Goal: Task Accomplishment & Management: Use online tool/utility

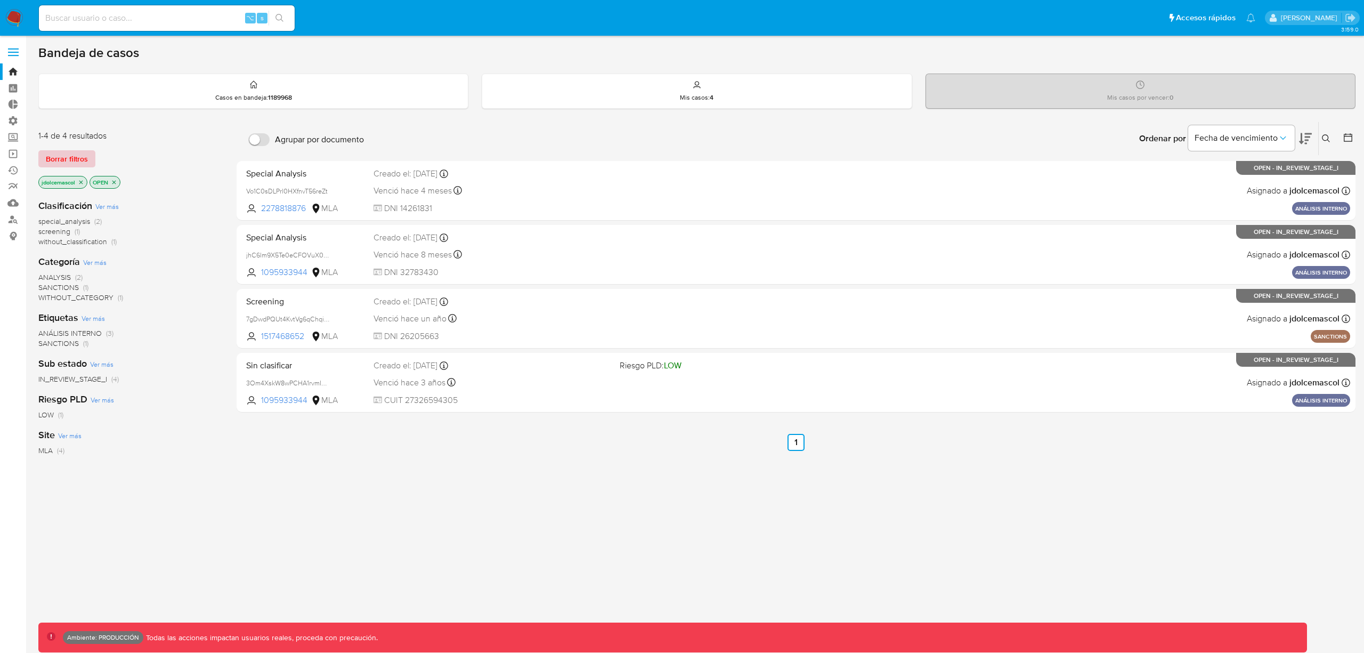
click at [81, 153] on span "Borrar filtros" at bounding box center [67, 158] width 42 height 15
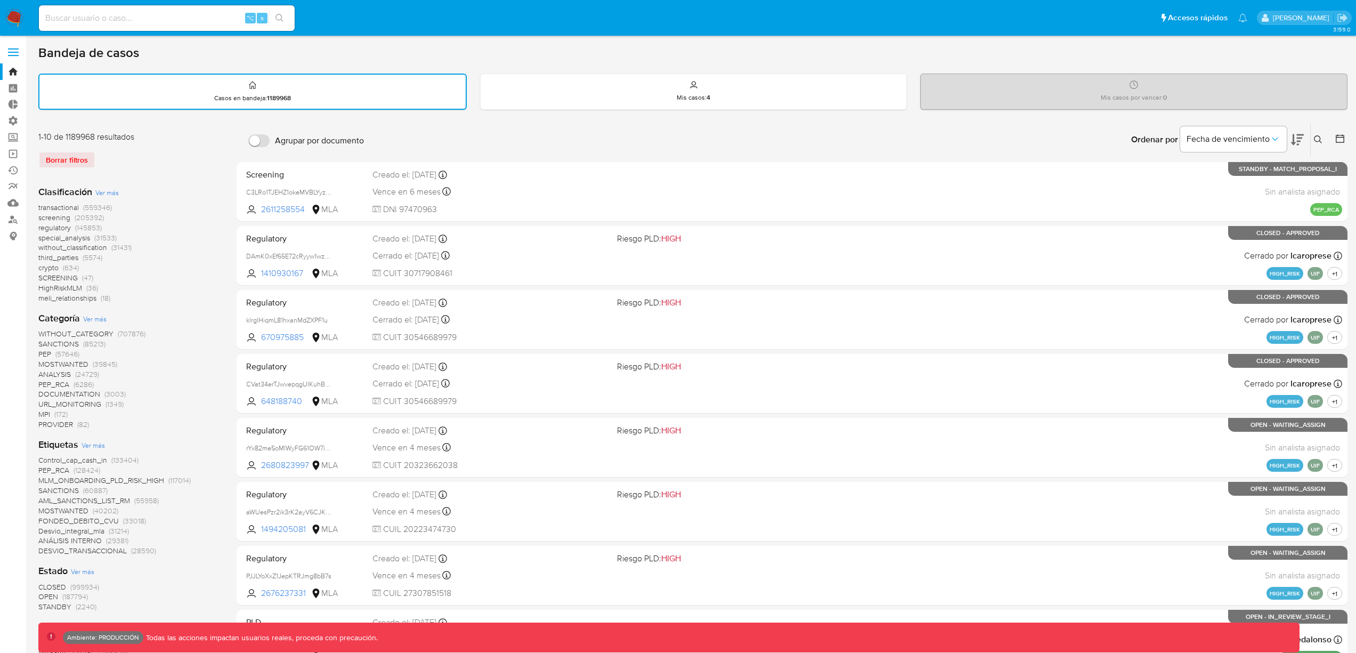
click at [121, 26] on div "⌥ s" at bounding box center [167, 18] width 256 height 26
click at [126, 20] on input at bounding box center [167, 18] width 256 height 14
paste input "JDynVg0qViVJdAkZh1JOADDB"
type input "JDynVg0qViVJdAkZh1JOADDB"
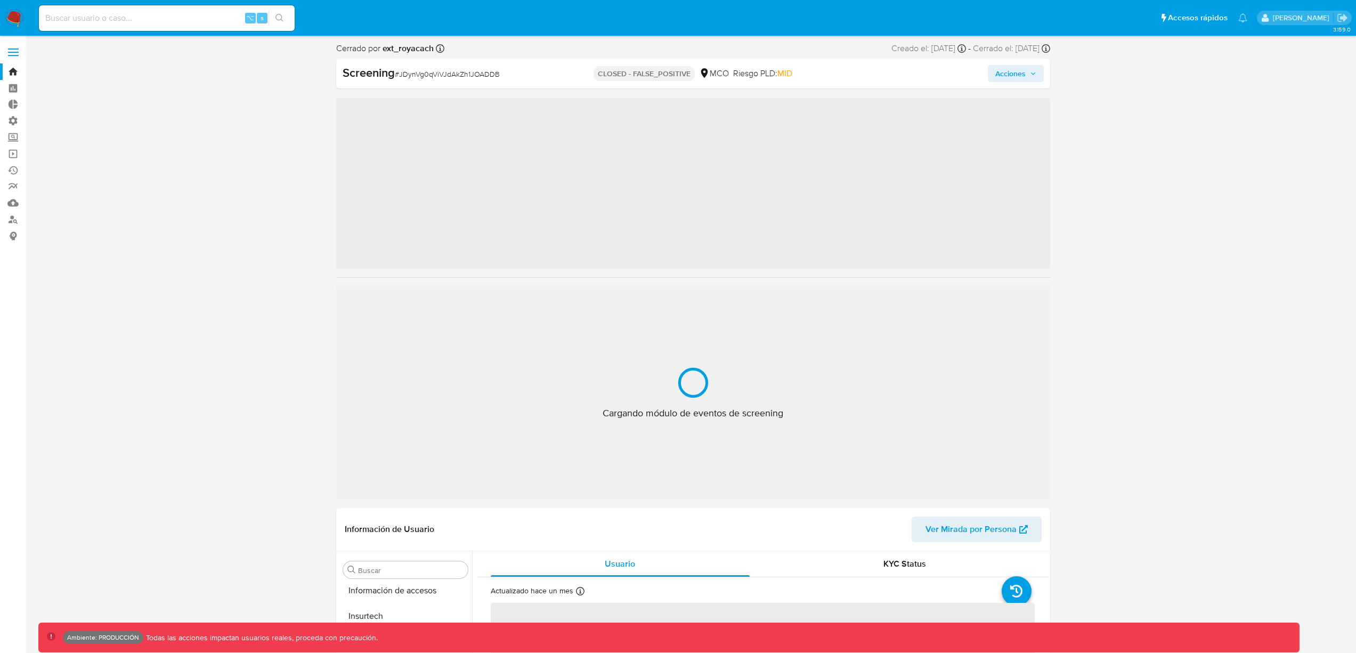
scroll to position [450, 0]
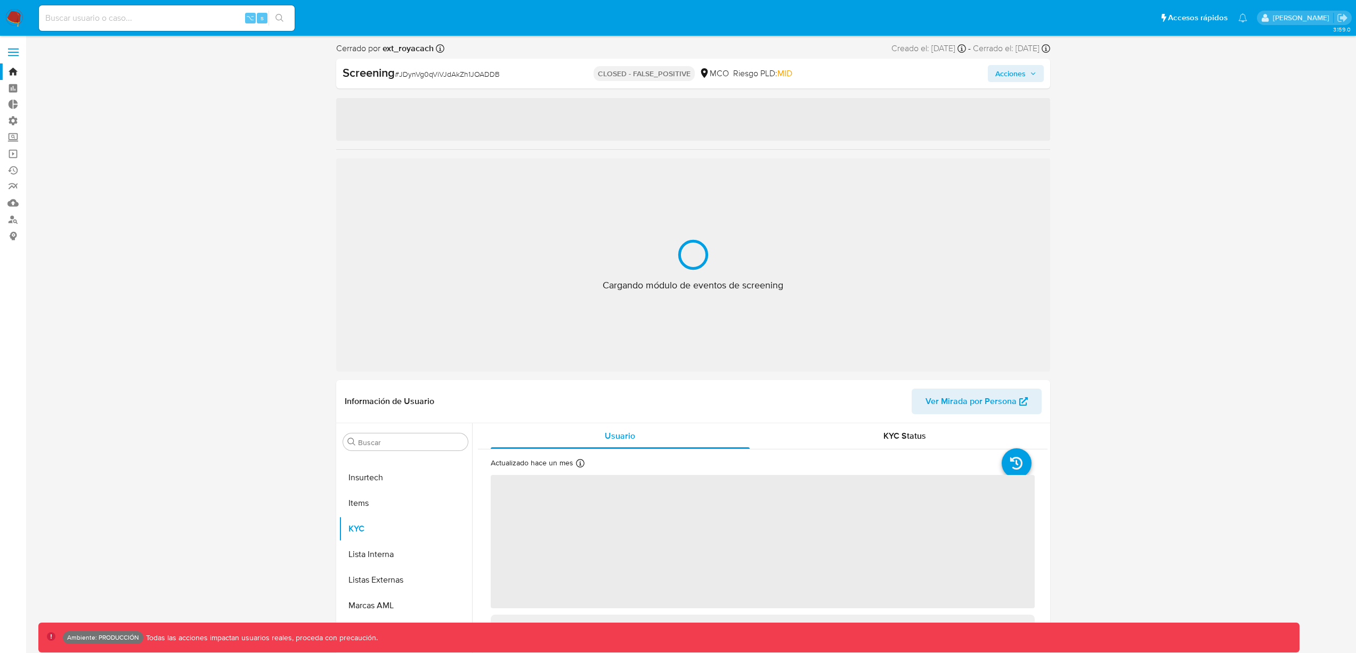
select select "10"
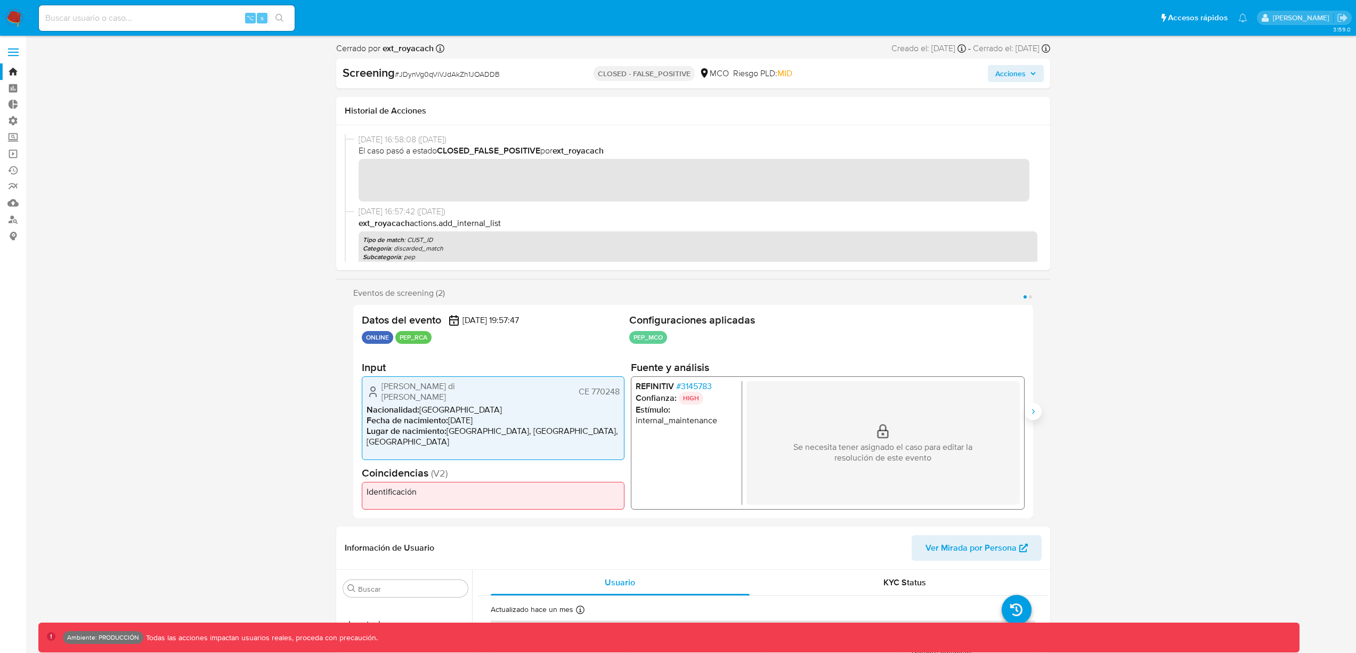
click at [1037, 412] on button "Siguiente" at bounding box center [1032, 411] width 17 height 17
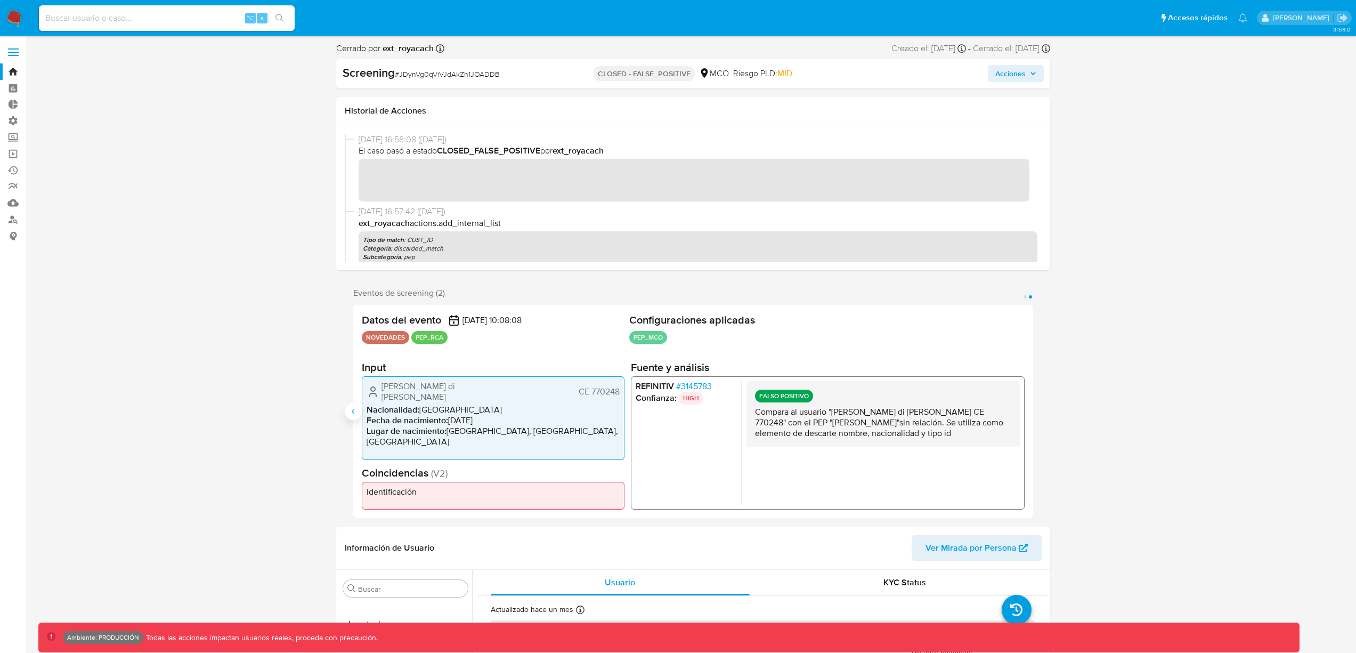
click at [346, 409] on button "Anterior" at bounding box center [353, 411] width 17 height 17
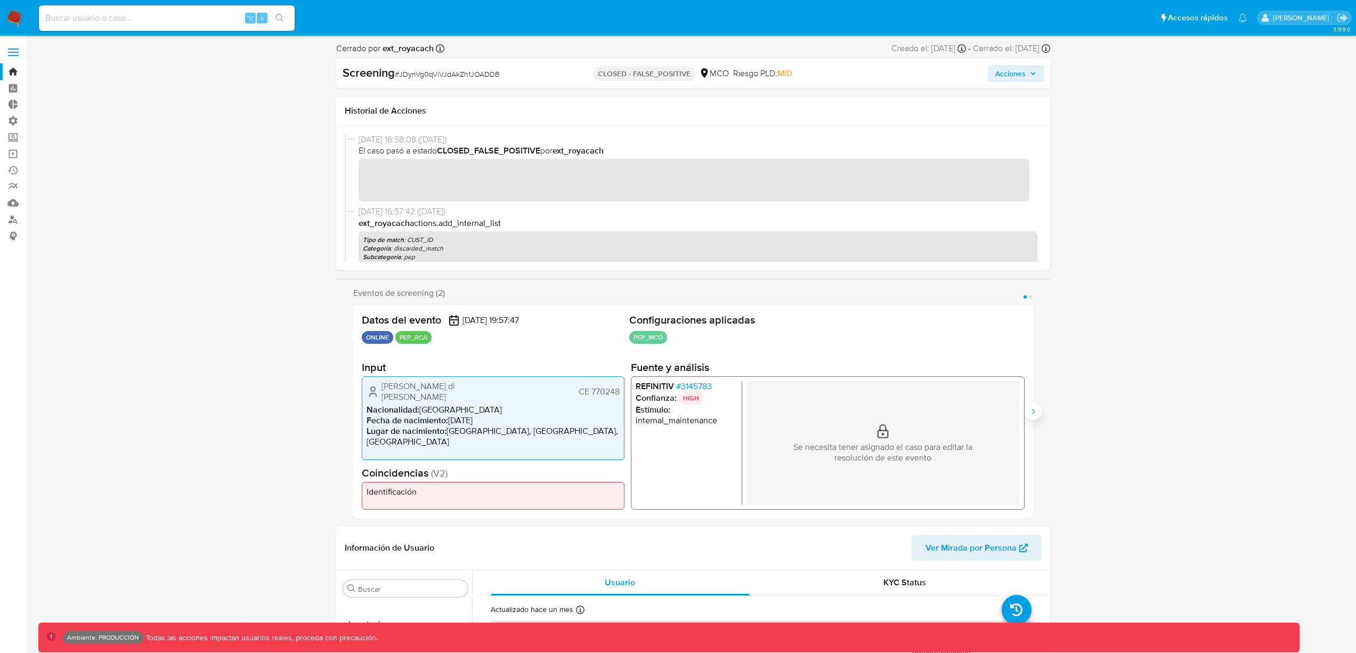
click at [1030, 409] on icon "Siguiente" at bounding box center [1033, 411] width 9 height 9
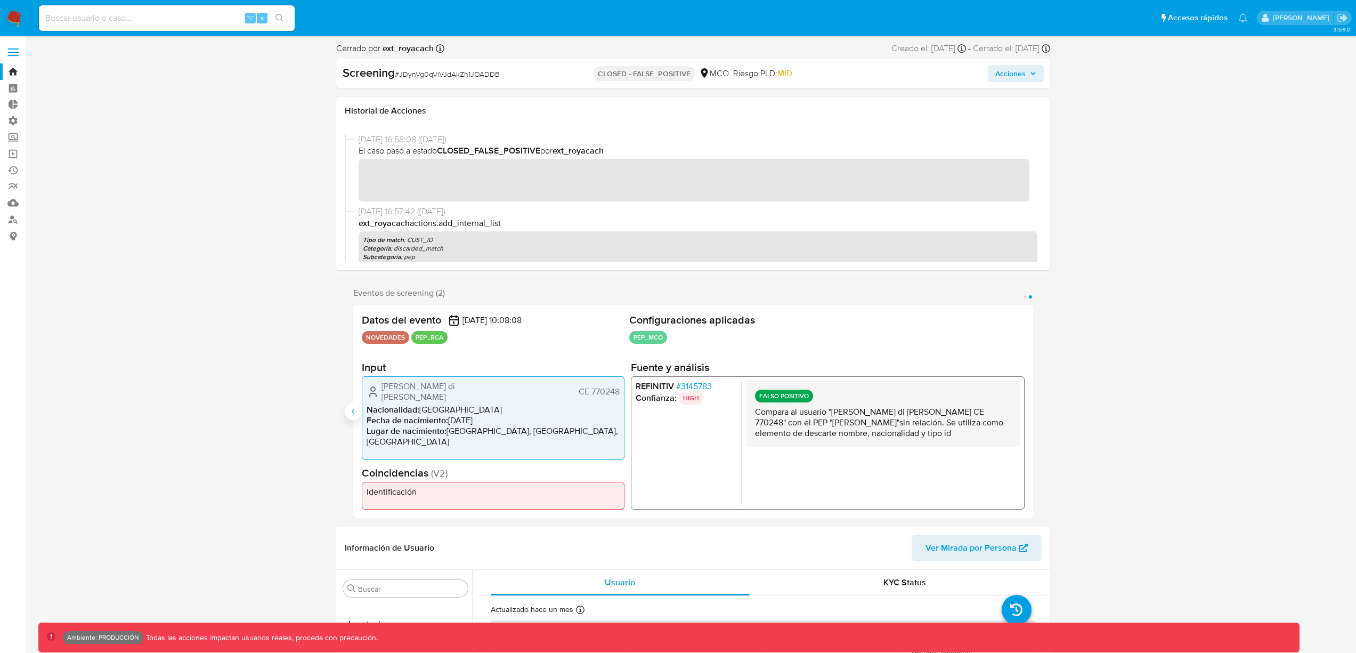
click at [362, 411] on div "Luis Roberto di Clemente Castro CE 770248 Nacionalidad : Venezuela Fecha de nac…" at bounding box center [493, 417] width 263 height 83
click at [350, 412] on icon "Anterior" at bounding box center [353, 411] width 9 height 9
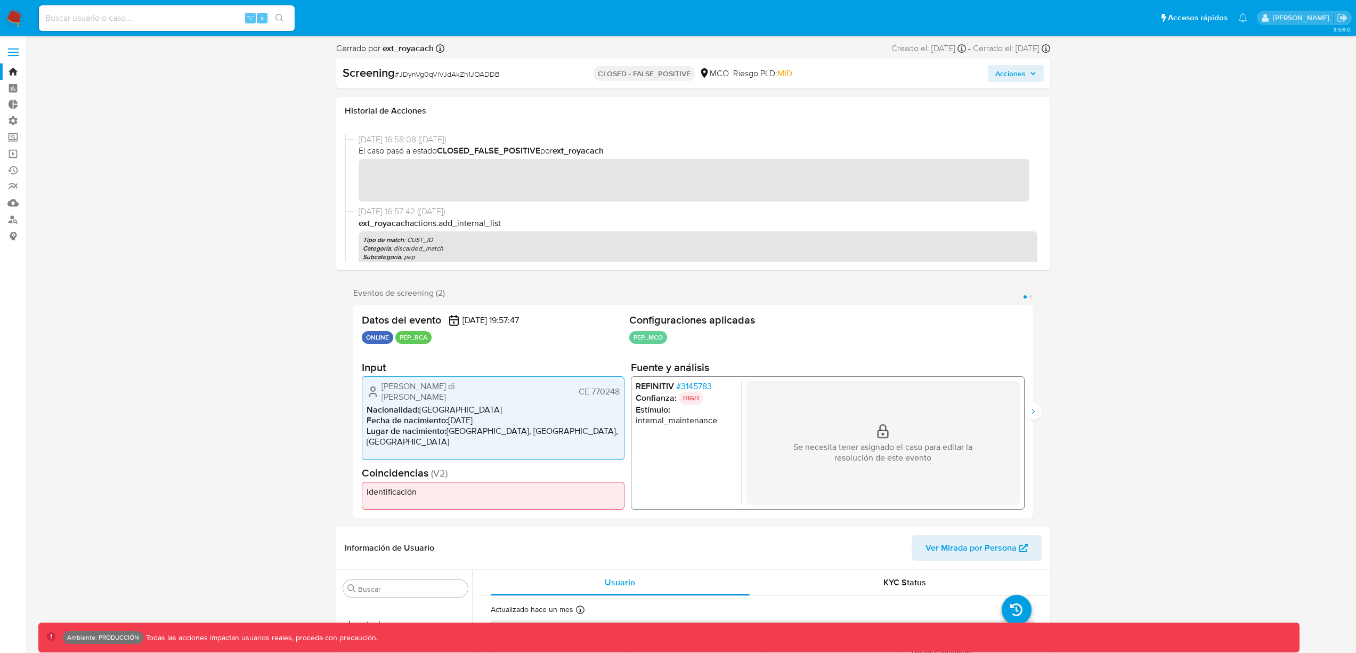
click at [1028, 404] on button "Siguiente" at bounding box center [1032, 411] width 17 height 17
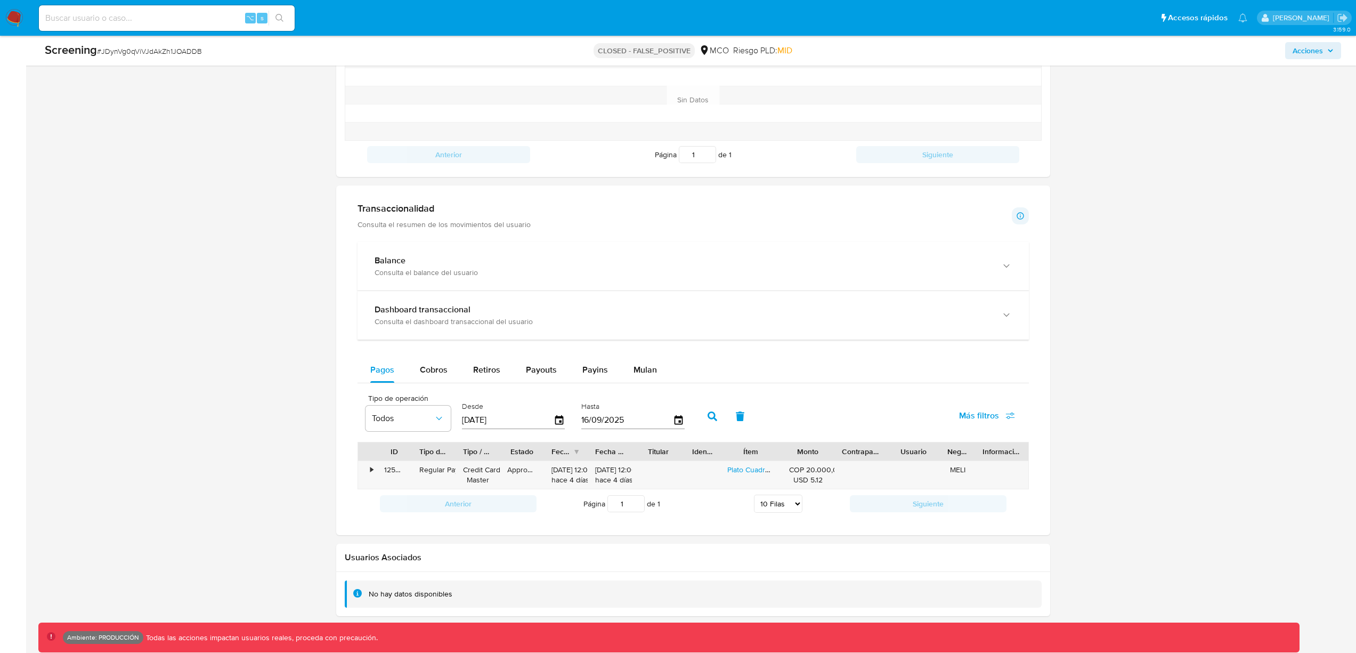
scroll to position [860, 0]
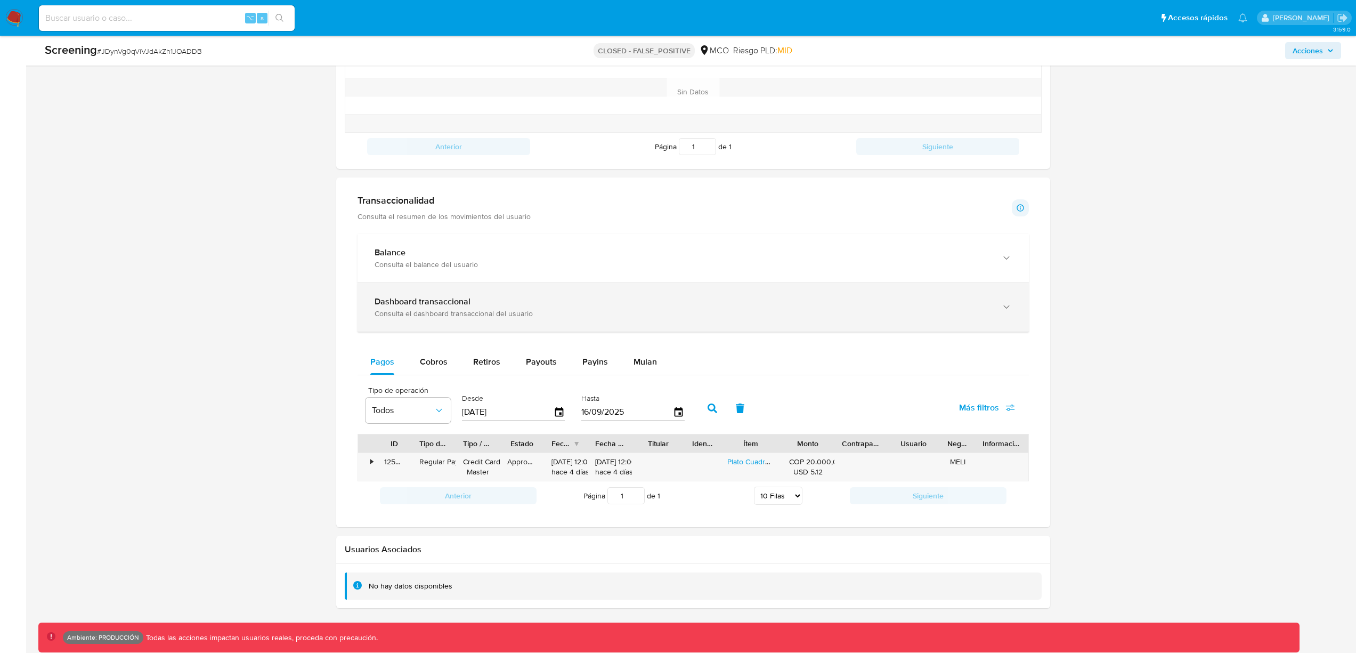
click at [432, 309] on div "Consulta el dashboard transaccional del usuario" at bounding box center [682, 313] width 616 height 10
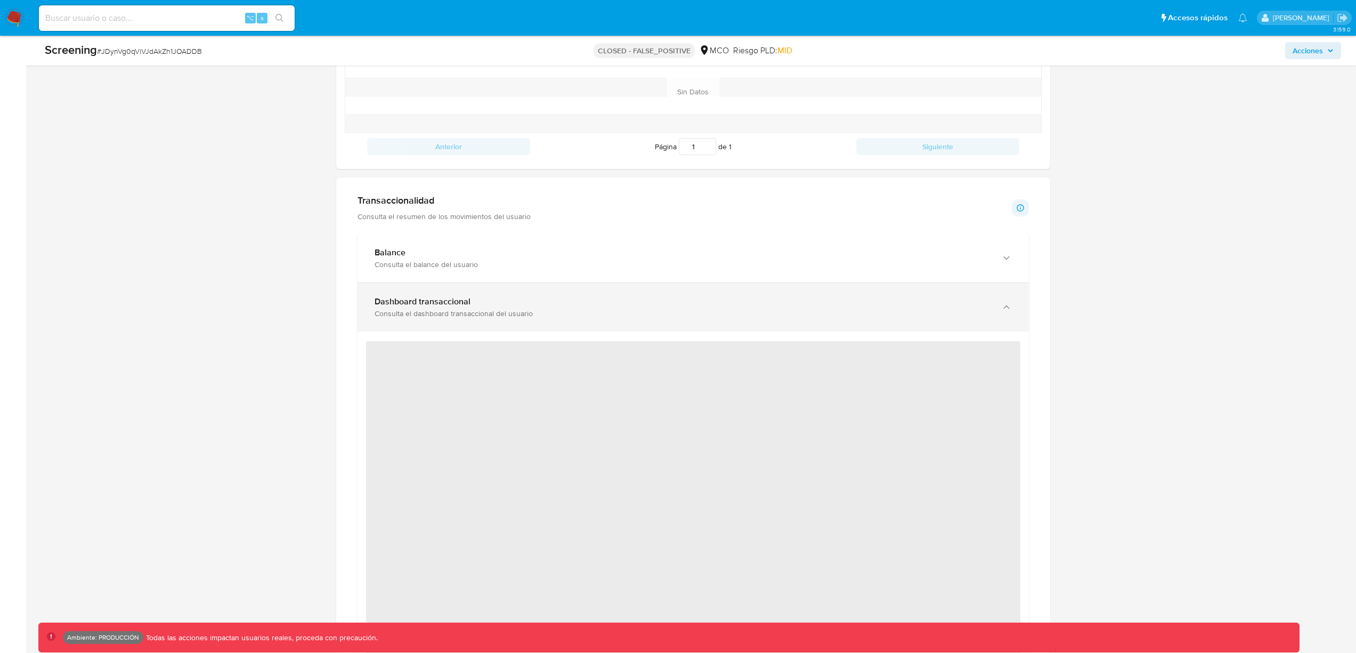
click at [432, 309] on div "Consulta el dashboard transaccional del usuario" at bounding box center [682, 313] width 616 height 10
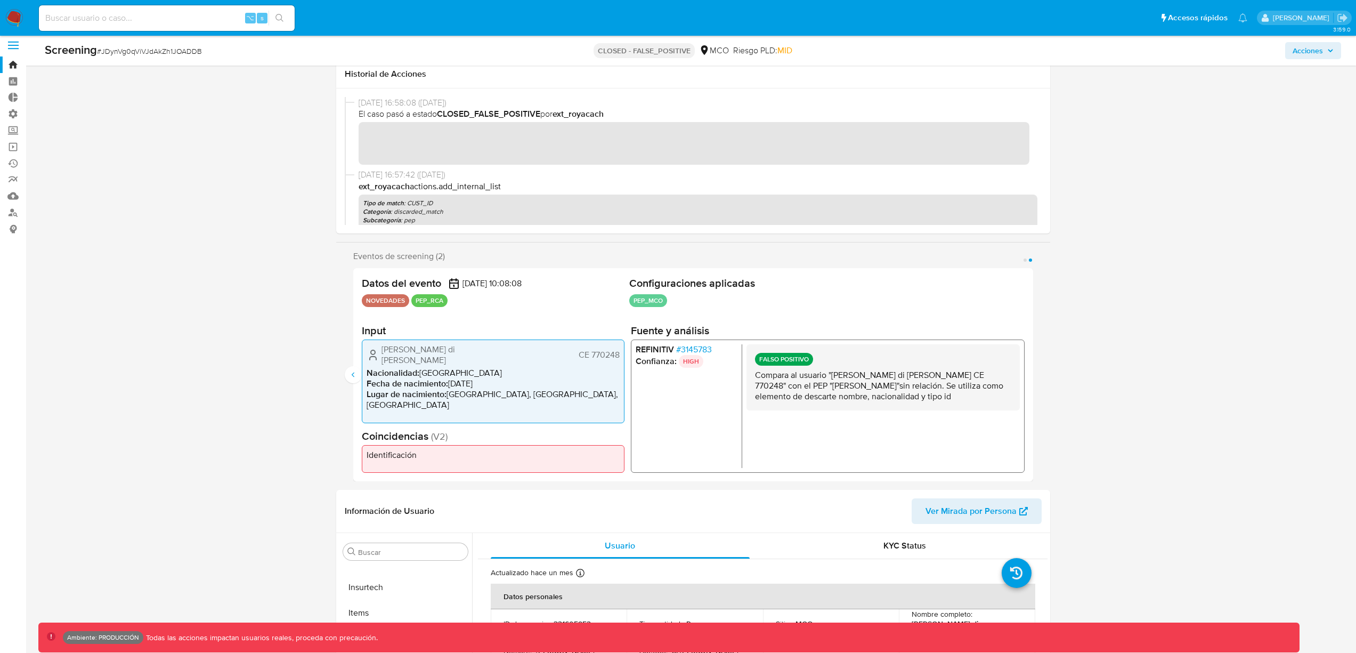
scroll to position [0, 0]
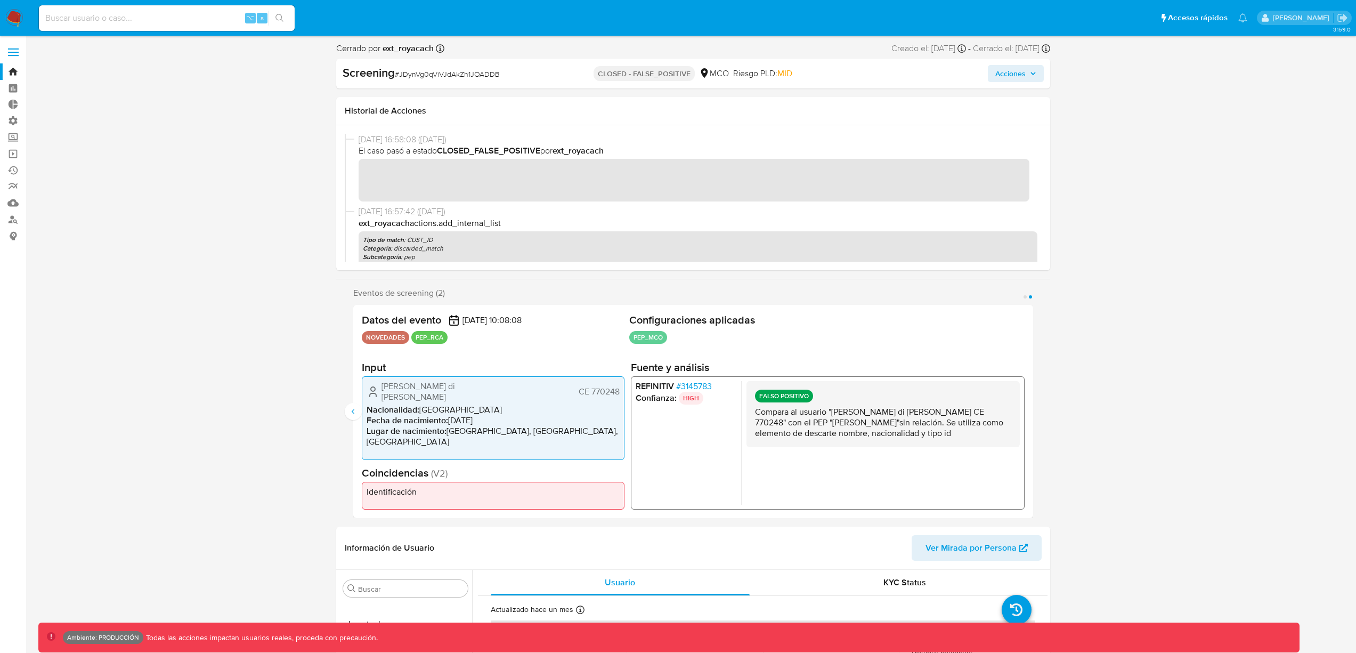
click at [18, 15] on img at bounding box center [14, 18] width 18 height 18
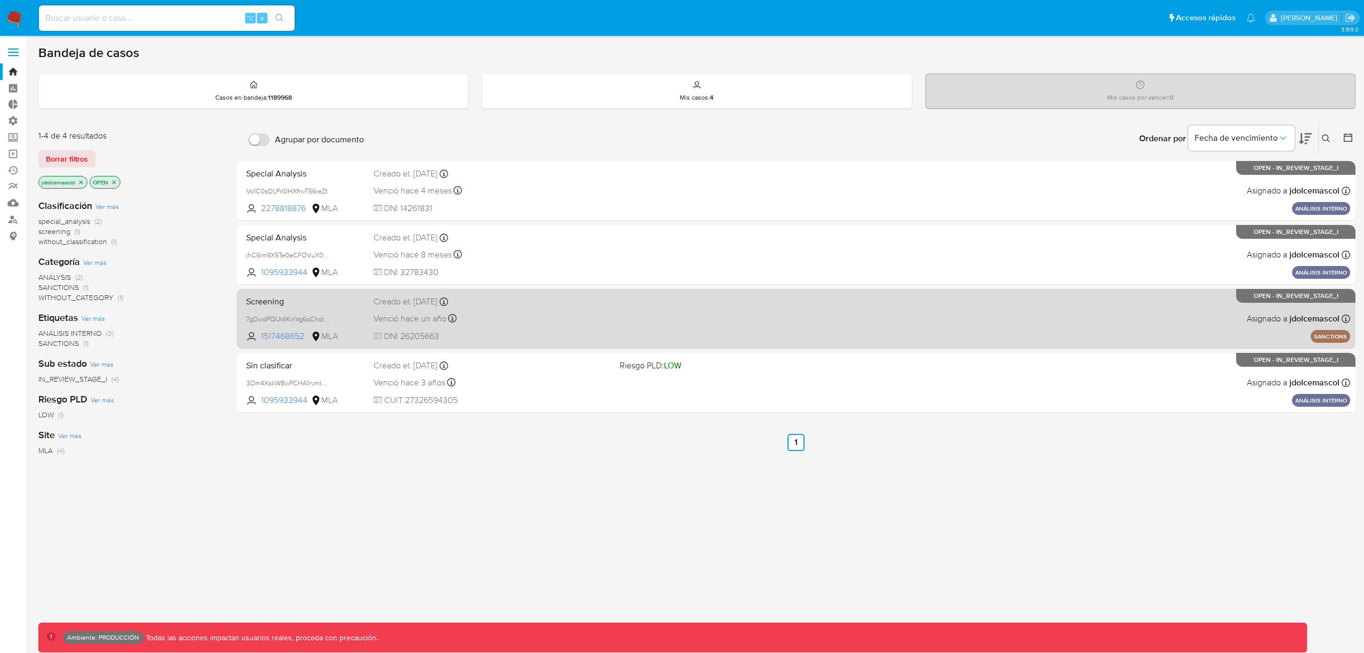
click at [504, 333] on span "DNI 26205663" at bounding box center [492, 336] width 238 height 12
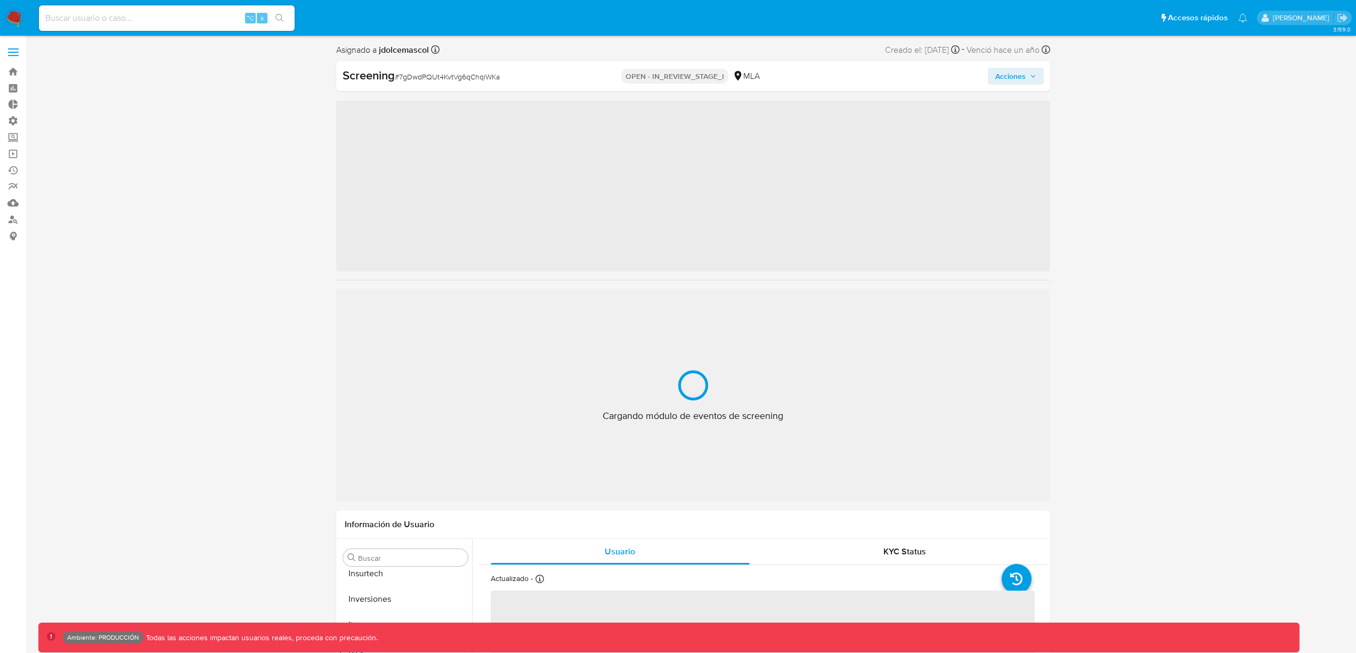
scroll to position [501, 0]
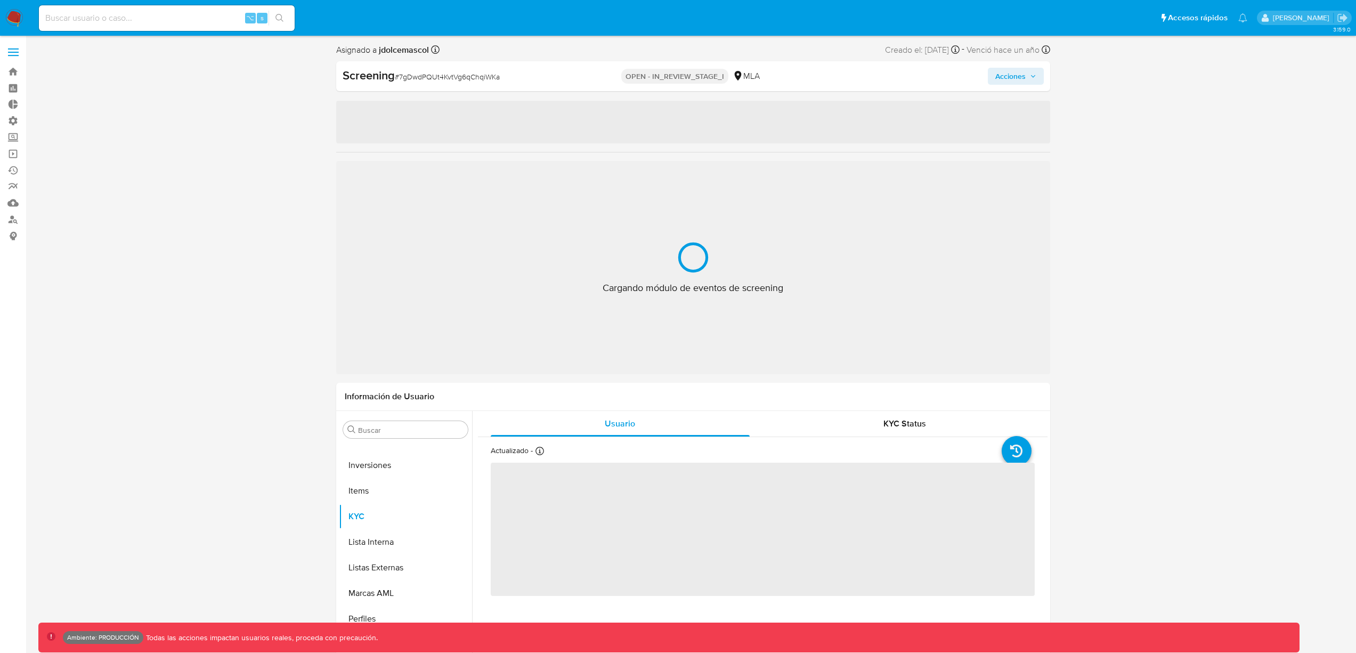
select select "10"
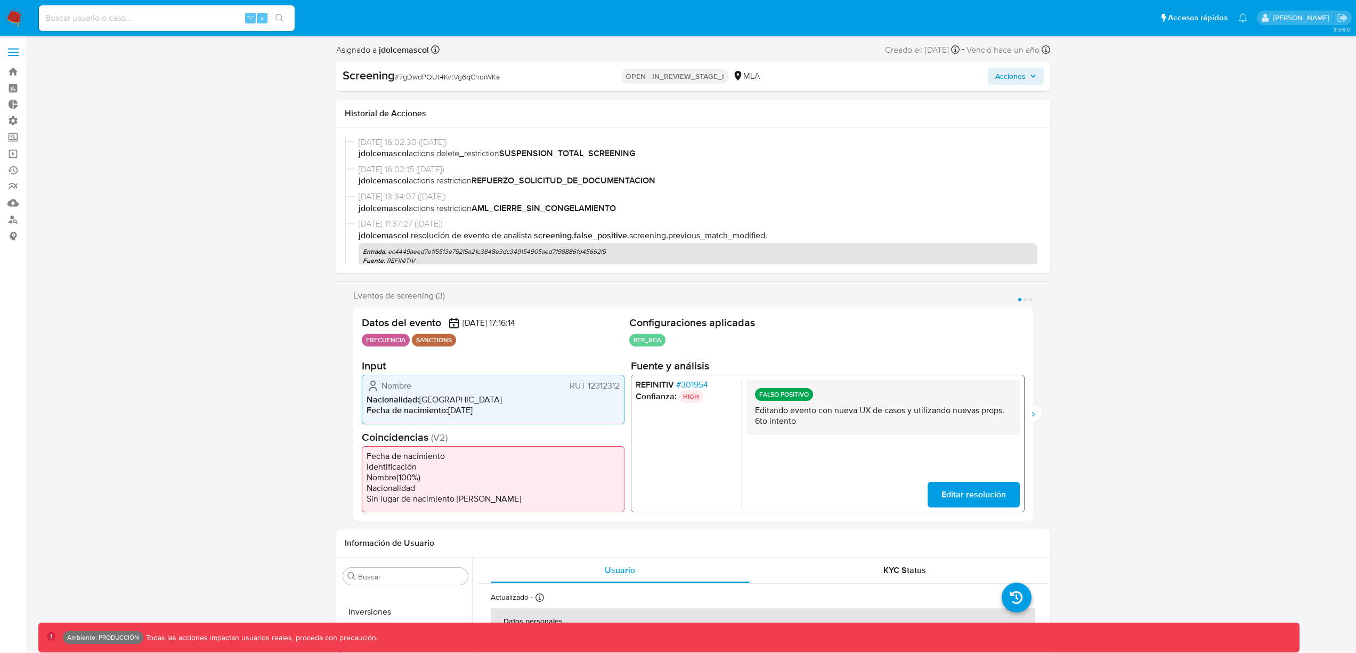
click at [1036, 405] on div "Eventos de screening (3) Página 1 Página 2 Página 3 Datos del evento 21/01/2025…" at bounding box center [693, 405] width 714 height 230
click at [1034, 413] on icon "Siguiente" at bounding box center [1033, 414] width 9 height 9
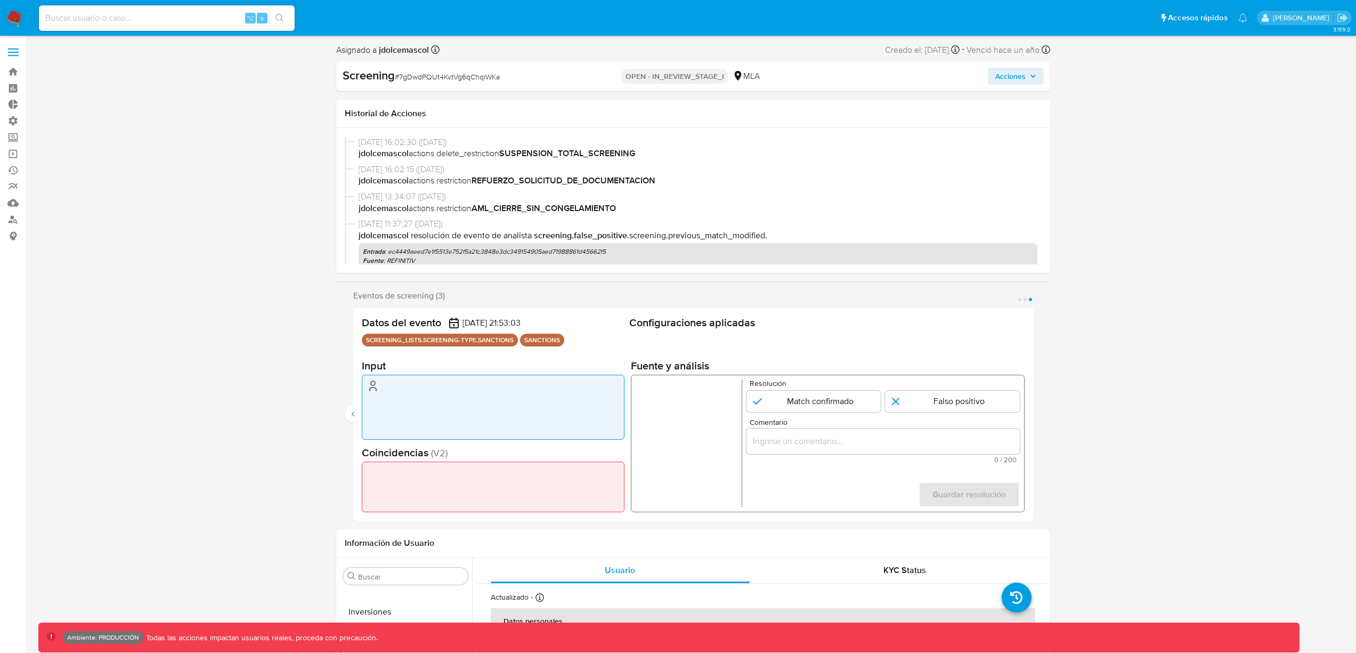
click at [15, 15] on img at bounding box center [14, 18] width 18 height 18
